Goal: Transaction & Acquisition: Obtain resource

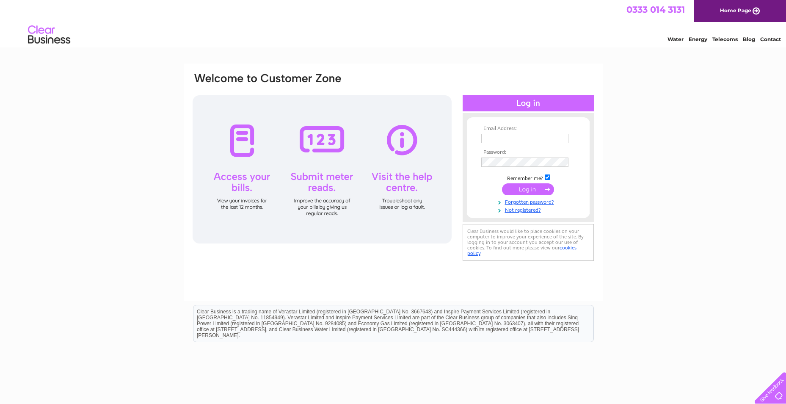
type input "[EMAIL_ADDRESS][DOMAIN_NAME]"
click at [517, 187] on input "submit" at bounding box center [528, 189] width 52 height 12
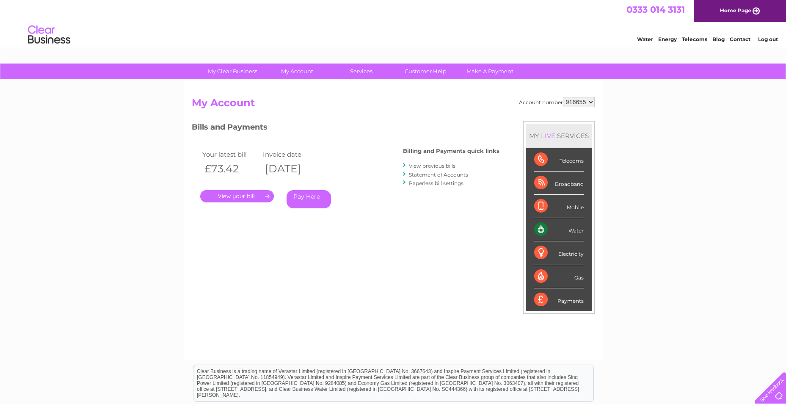
click at [246, 198] on link "." at bounding box center [237, 196] width 74 height 12
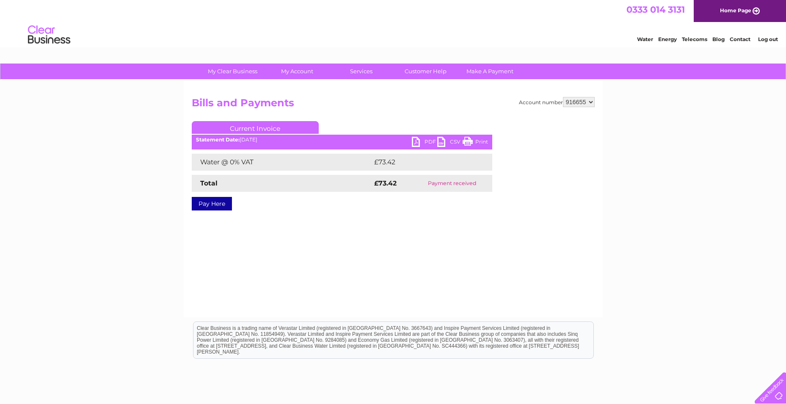
click at [426, 142] on link "PDF" at bounding box center [424, 143] width 25 height 12
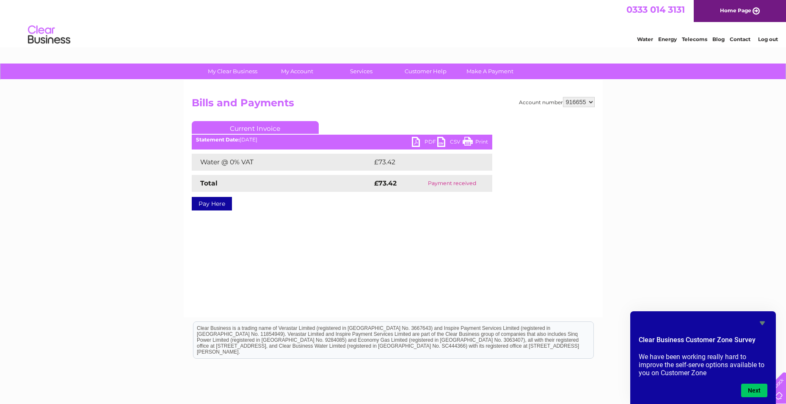
click at [774, 38] on link "Log out" at bounding box center [768, 39] width 20 height 6
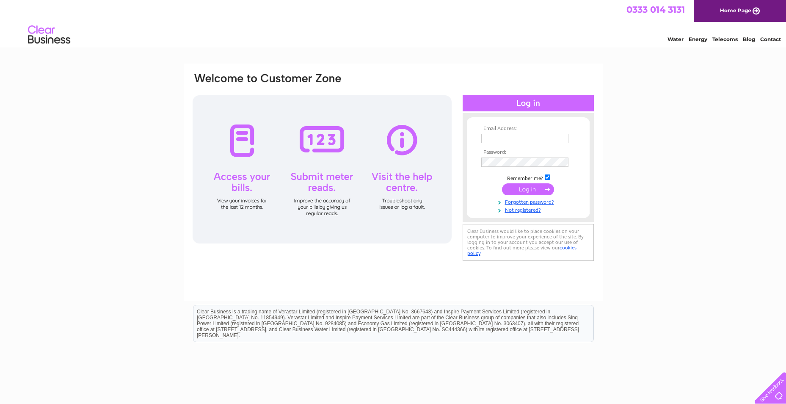
type input "[EMAIL_ADDRESS][DOMAIN_NAME]"
click at [527, 192] on input "submit" at bounding box center [528, 189] width 52 height 12
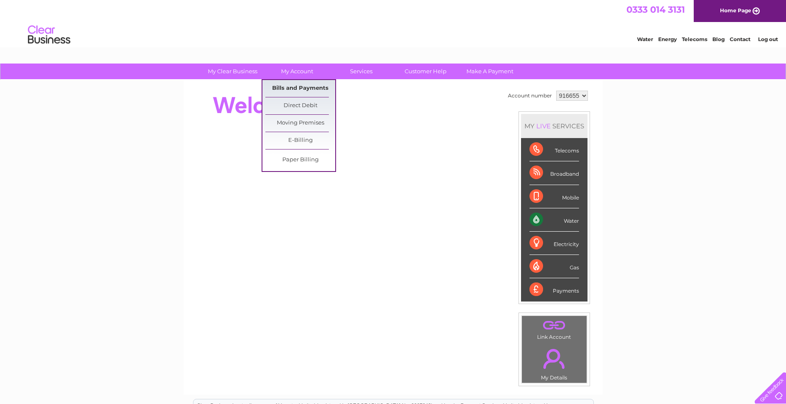
click at [302, 88] on link "Bills and Payments" at bounding box center [301, 88] width 70 height 17
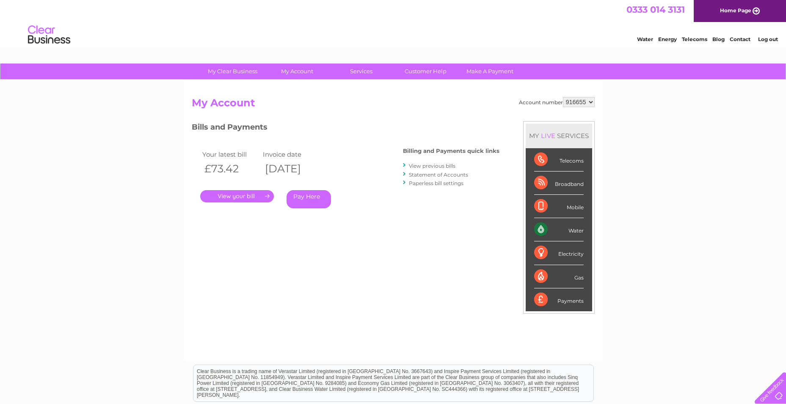
click at [446, 166] on link "View previous bills" at bounding box center [432, 166] width 47 height 6
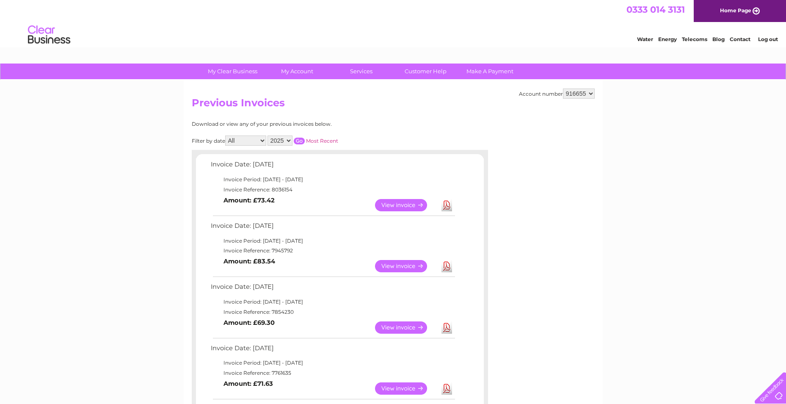
click at [447, 270] on link "Download" at bounding box center [447, 266] width 11 height 12
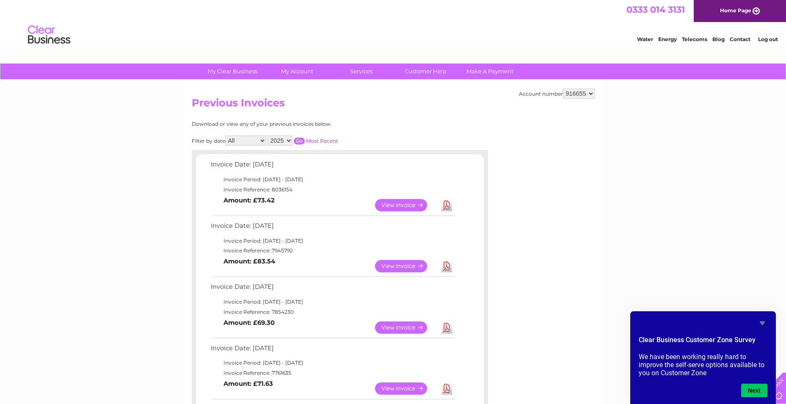
click at [771, 40] on link "Log out" at bounding box center [768, 39] width 20 height 6
